Goal: Information Seeking & Learning: Learn about a topic

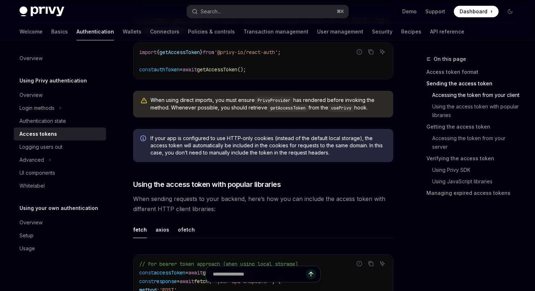
scroll to position [508, 0]
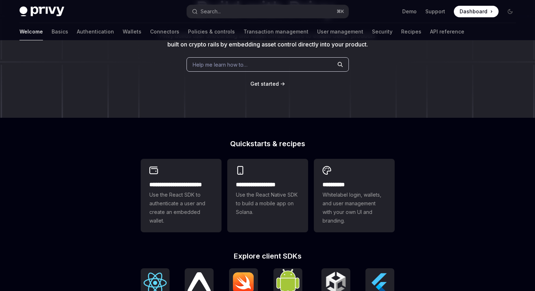
scroll to position [93, 0]
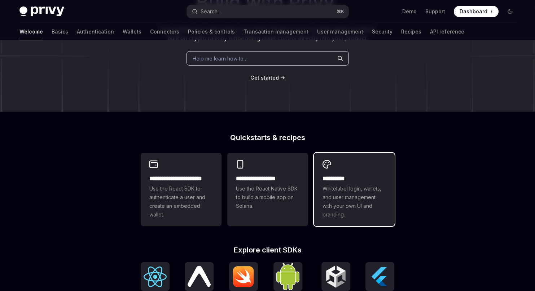
click at [362, 201] on span "Whitelabel login, wallets, and user management with your own UI and branding." at bounding box center [353, 202] width 63 height 35
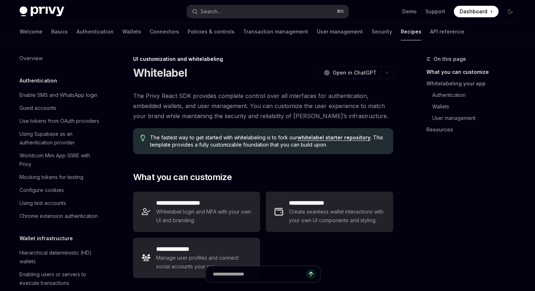
scroll to position [293, 0]
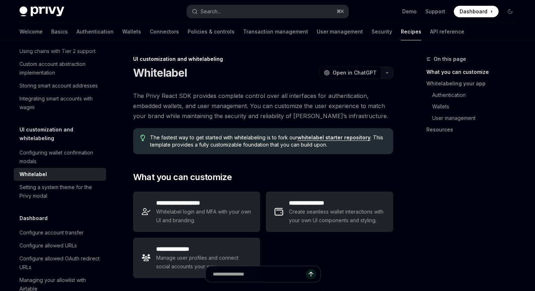
click at [391, 70] on button "button" at bounding box center [387, 73] width 12 height 12
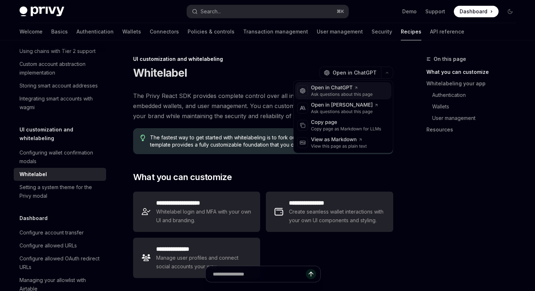
click at [333, 95] on div "Ask questions about this page" at bounding box center [342, 95] width 62 height 6
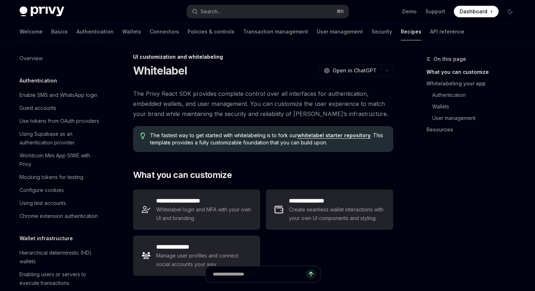
scroll to position [0, 0]
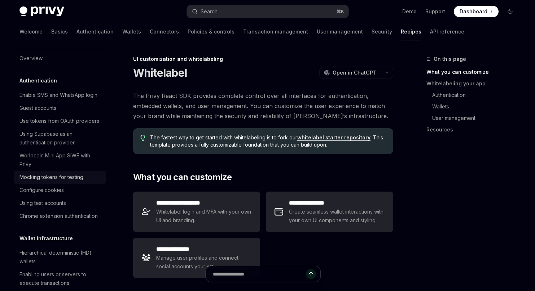
click at [65, 174] on div "Mocking tokens for testing" at bounding box center [51, 177] width 64 height 9
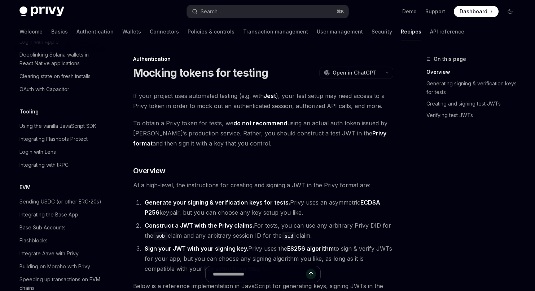
scroll to position [889, 0]
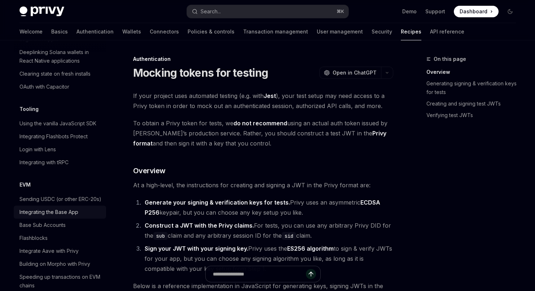
click at [69, 208] on link "Integrating the Base App" at bounding box center [60, 212] width 92 height 13
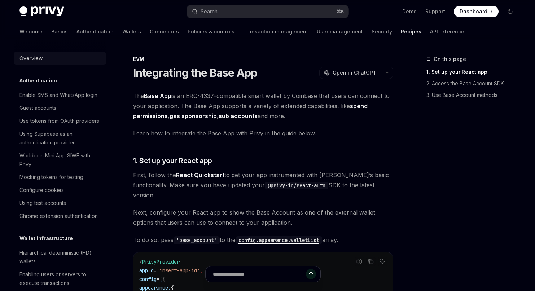
click at [36, 54] on div "Overview" at bounding box center [30, 58] width 23 height 9
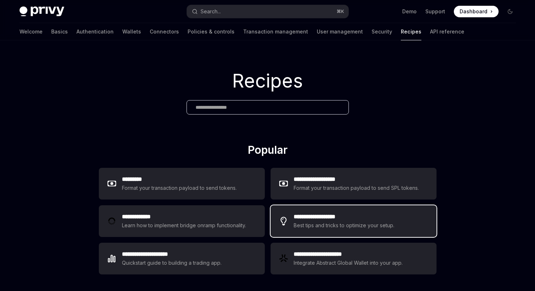
click at [320, 230] on div "Best tips and tricks to optimize your setup." at bounding box center [345, 225] width 102 height 9
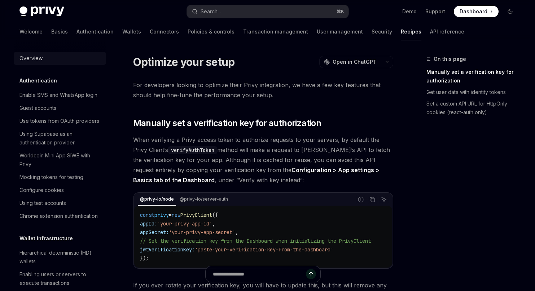
click at [35, 60] on div "Overview" at bounding box center [30, 58] width 23 height 9
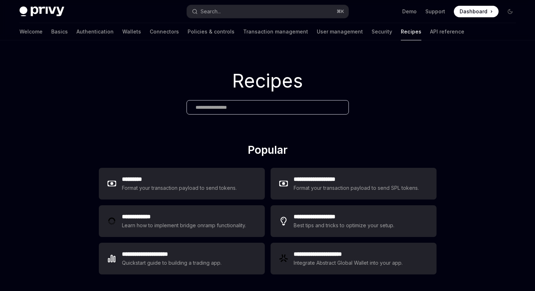
scroll to position [55, 0]
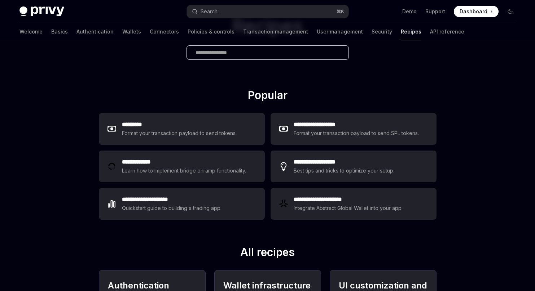
type textarea "*"
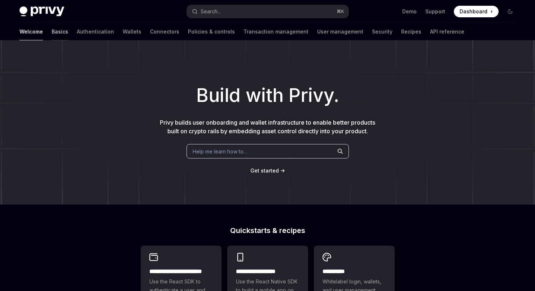
click at [52, 34] on link "Basics" at bounding box center [60, 31] width 17 height 17
type textarea "*"
